Goal: Check status: Check status

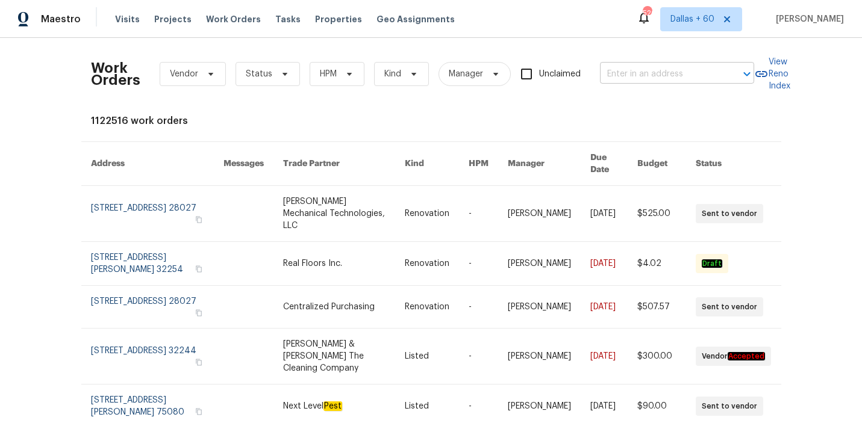
click at [630, 76] on input "text" at bounding box center [660, 74] width 120 height 19
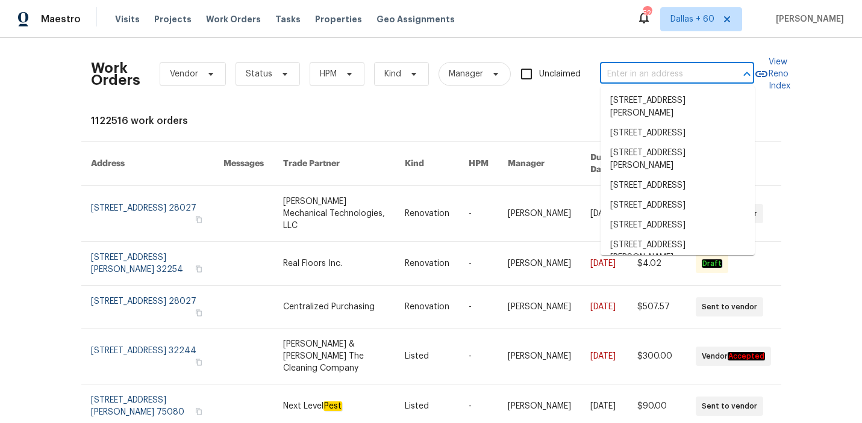
paste input "[STREET_ADDRESS]"
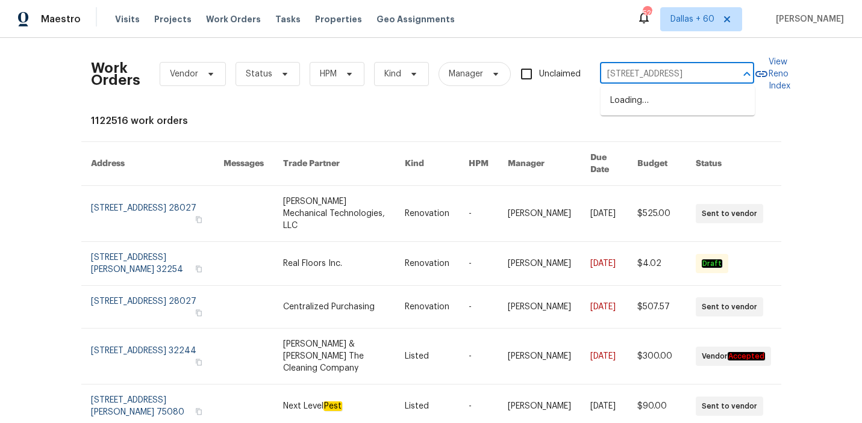
scroll to position [0, 27]
type input "[STREET_ADDRESS]"
click at [676, 104] on li "[STREET_ADDRESS]" at bounding box center [677, 101] width 154 height 20
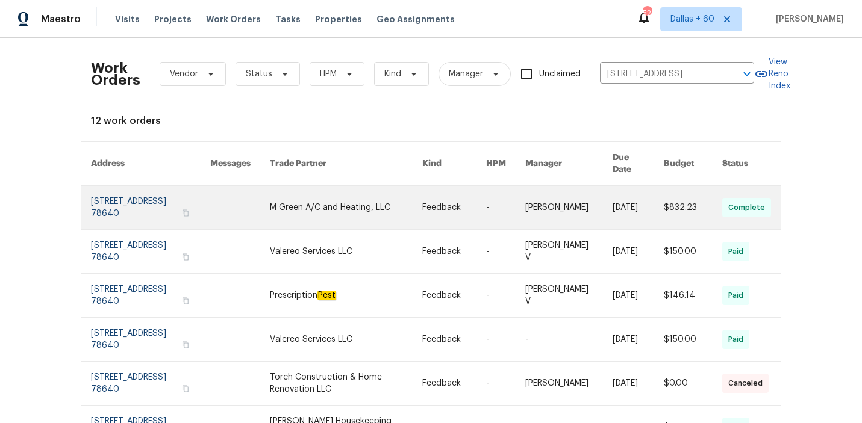
click at [413, 203] on td "Feedback" at bounding box center [445, 208] width 64 height 44
click at [305, 194] on link at bounding box center [346, 207] width 152 height 43
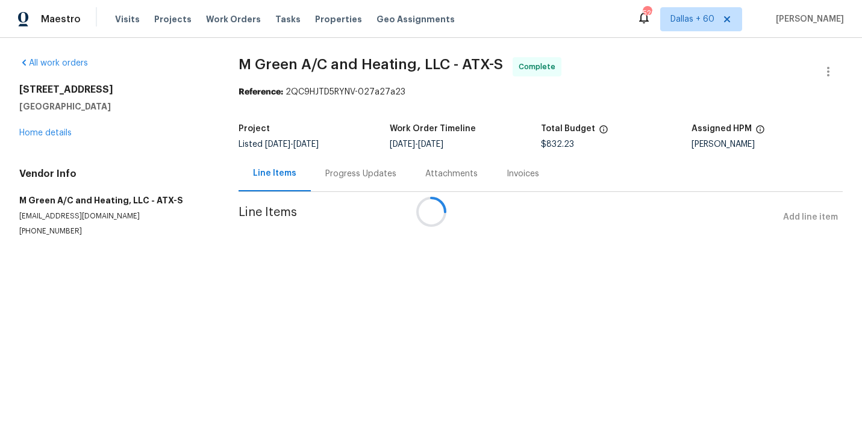
click at [41, 131] on div at bounding box center [431, 211] width 862 height 423
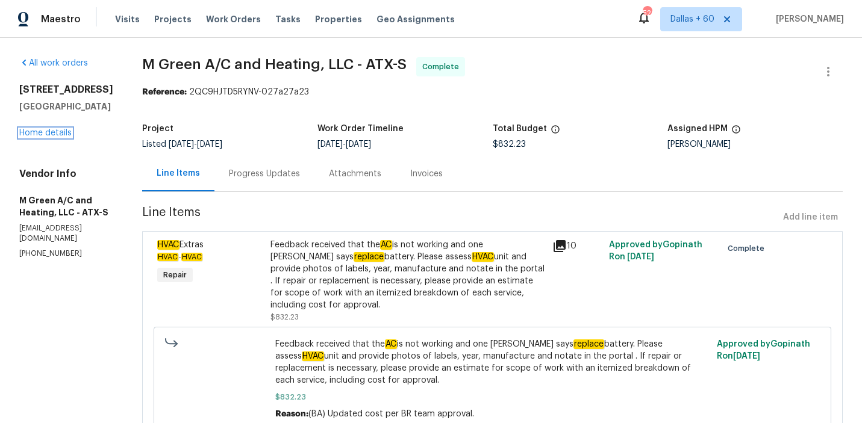
click at [40, 134] on link "Home details" at bounding box center [45, 133] width 52 height 8
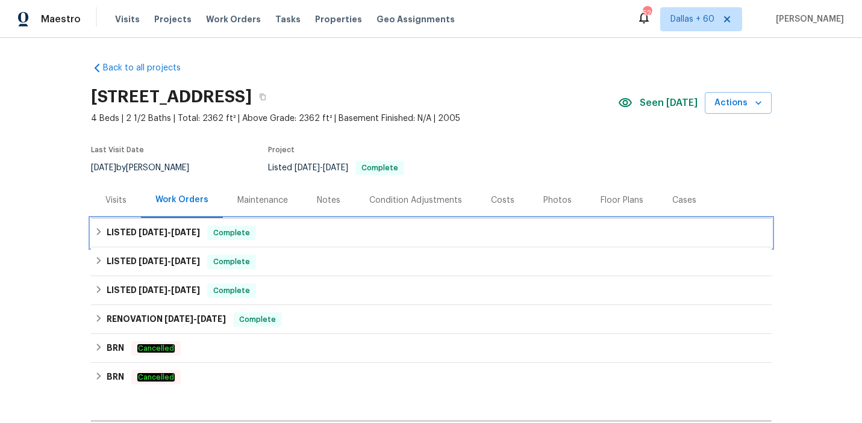
click at [322, 232] on div "LISTED [DATE] - [DATE] Complete" at bounding box center [431, 233] width 673 height 14
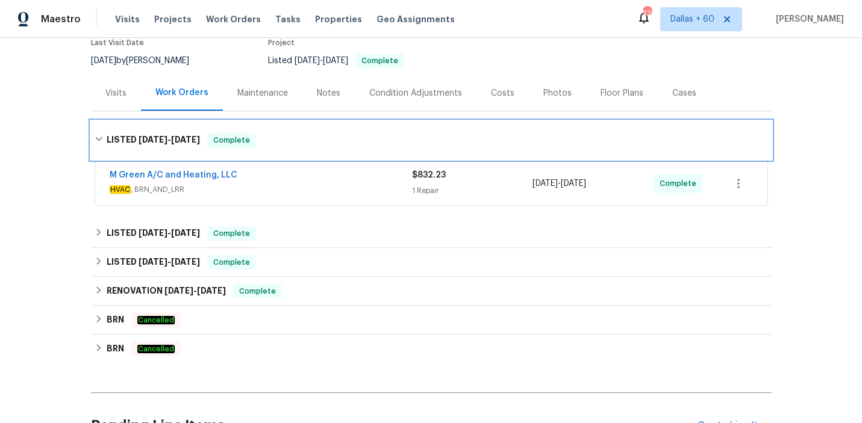
scroll to position [121, 0]
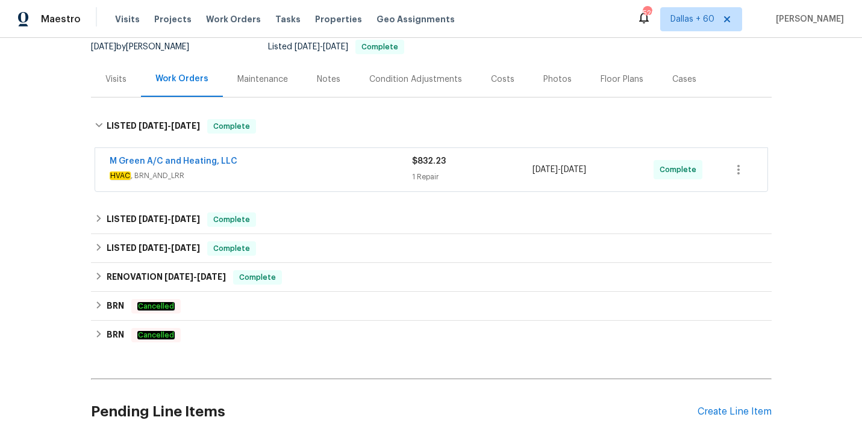
click at [318, 161] on div "M Green A/C and Heating, LLC" at bounding box center [261, 162] width 302 height 14
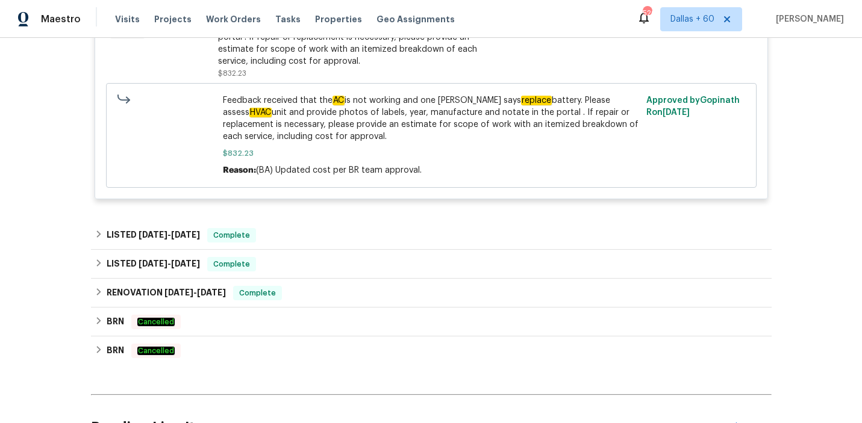
scroll to position [360, 0]
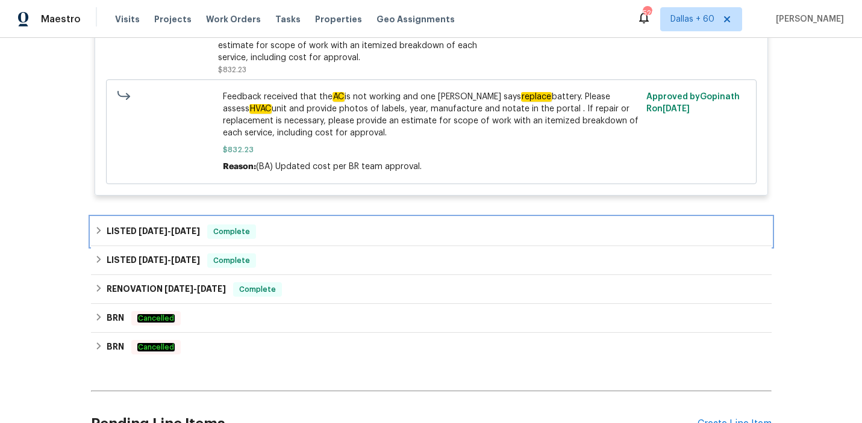
click at [310, 225] on div "LISTED [DATE] - [DATE] Complete" at bounding box center [431, 232] width 673 height 14
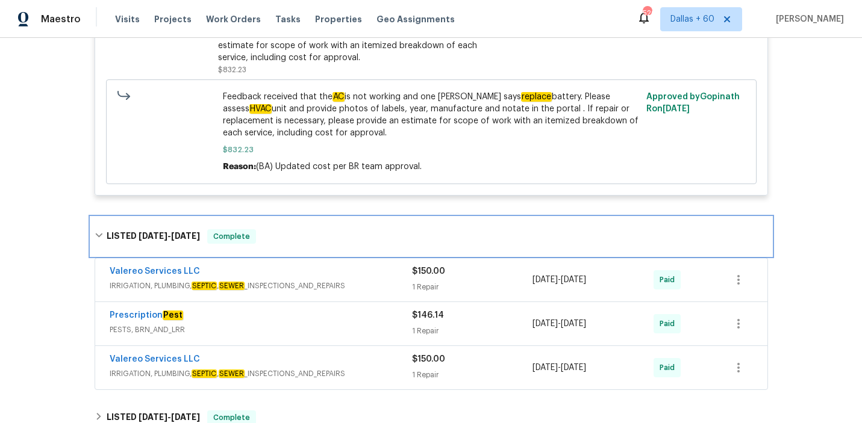
scroll to position [411, 0]
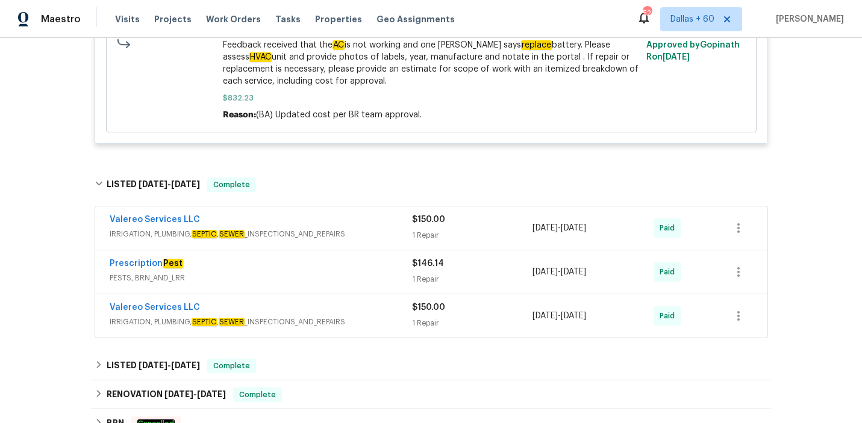
click at [338, 299] on div "Valereo Services LLC IRRIGATION, PLUMBING, SEPTIC , SEWER _INSPECTIONS_AND_REPA…" at bounding box center [431, 316] width 672 height 43
click at [364, 323] on span "IRRIGATION, PLUMBING, SEPTIC , SEWER _INSPECTIONS_AND_REPAIRS" at bounding box center [261, 322] width 302 height 12
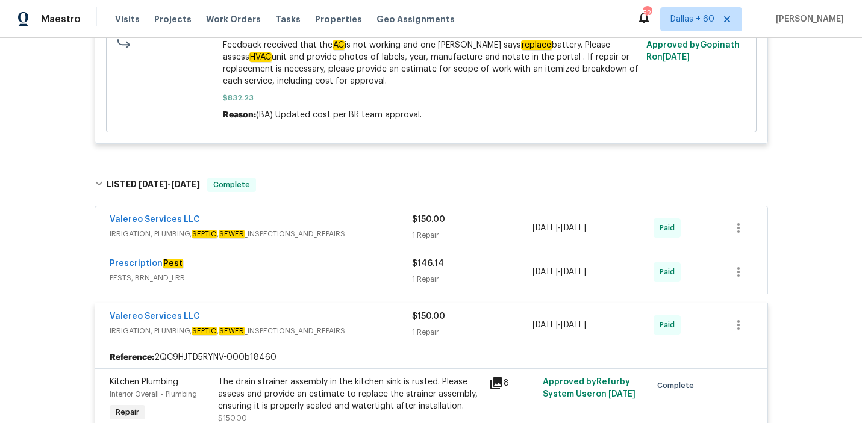
click at [341, 278] on span "PESTS, BRN_AND_LRR" at bounding box center [261, 278] width 302 height 12
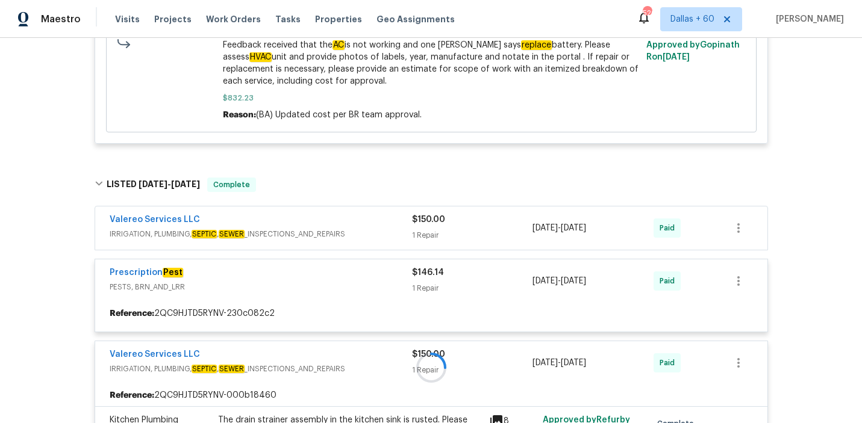
click at [402, 231] on div at bounding box center [431, 368] width 681 height 405
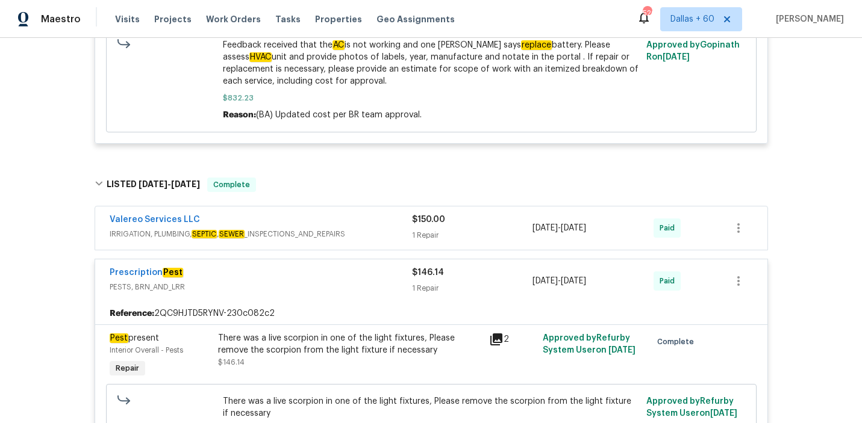
click at [373, 223] on div "Valereo Services LLC" at bounding box center [261, 221] width 302 height 14
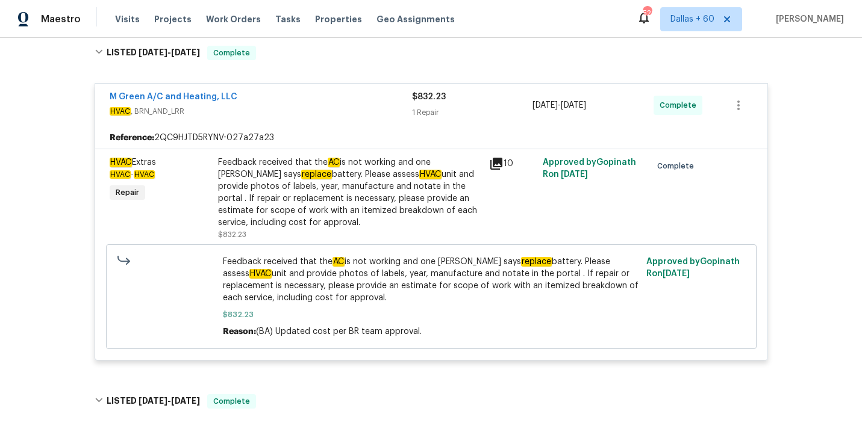
scroll to position [197, 0]
